Goal: Obtain resource: Download file/media

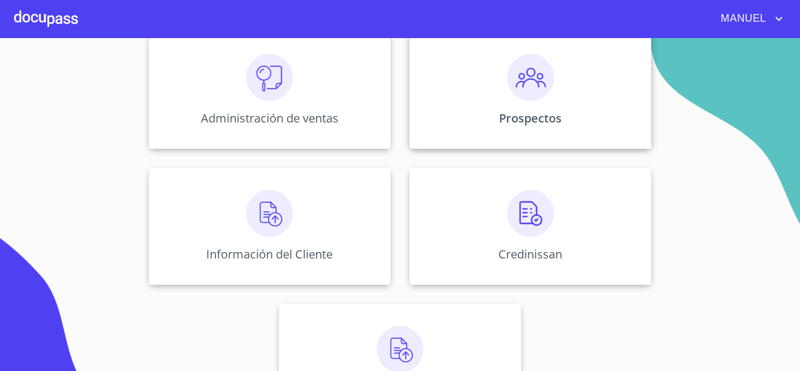
scroll to position [176, 0]
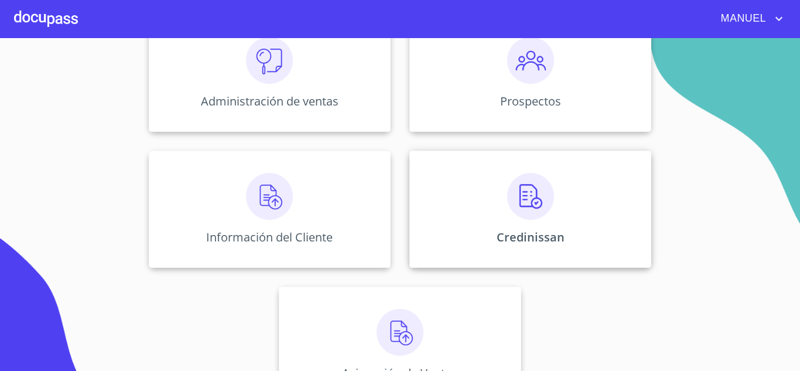
click at [557, 184] on div "Credinissan" at bounding box center [530, 208] width 242 height 117
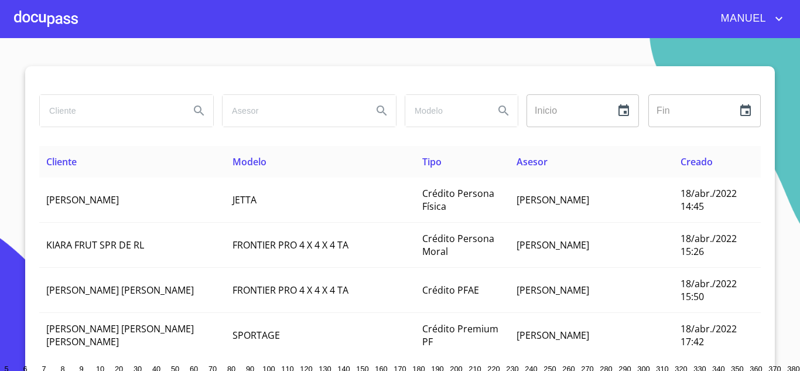
click at [109, 114] on input "search" at bounding box center [110, 111] width 140 height 32
type input "[PERSON_NAME]"
click at [209, 108] on div "[PERSON_NAME]" at bounding box center [126, 110] width 174 height 33
click at [206, 114] on button "Search" at bounding box center [199, 111] width 28 height 28
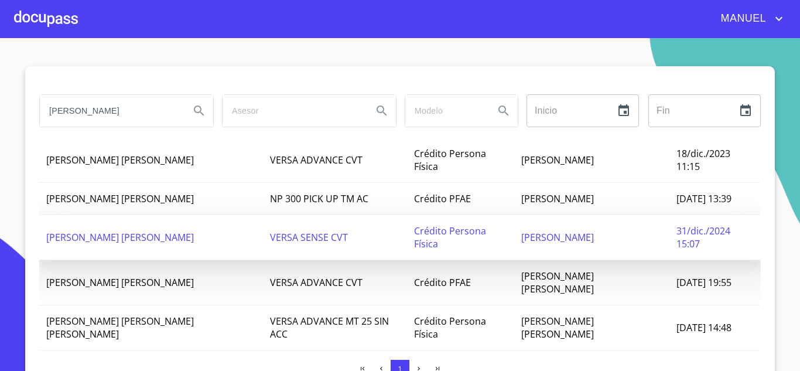
scroll to position [123, 0]
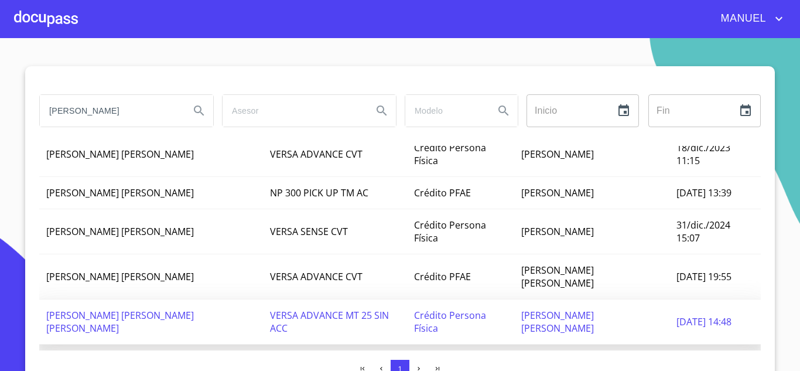
click at [139, 308] on span "[PERSON_NAME] [PERSON_NAME] [PERSON_NAME]" at bounding box center [119, 321] width 147 height 26
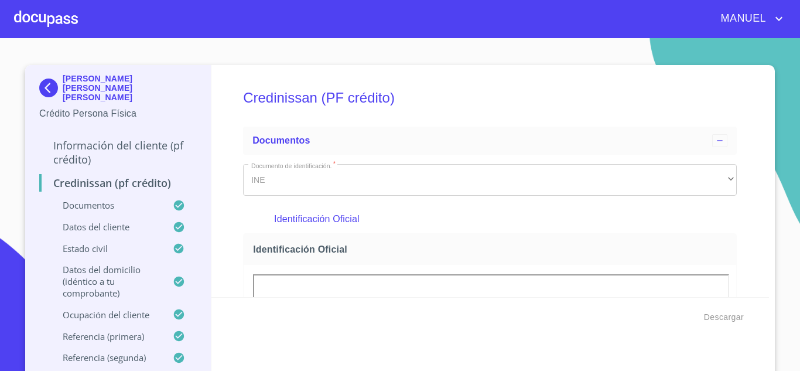
scroll to position [11, 0]
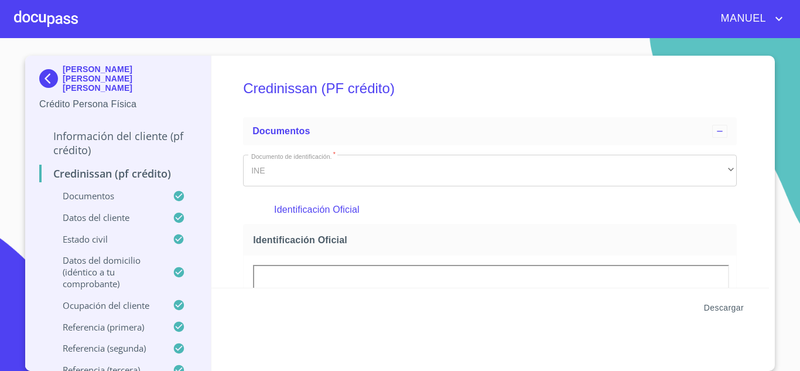
click at [712, 310] on span "Descargar" at bounding box center [724, 307] width 40 height 15
